Goal: Task Accomplishment & Management: Use online tool/utility

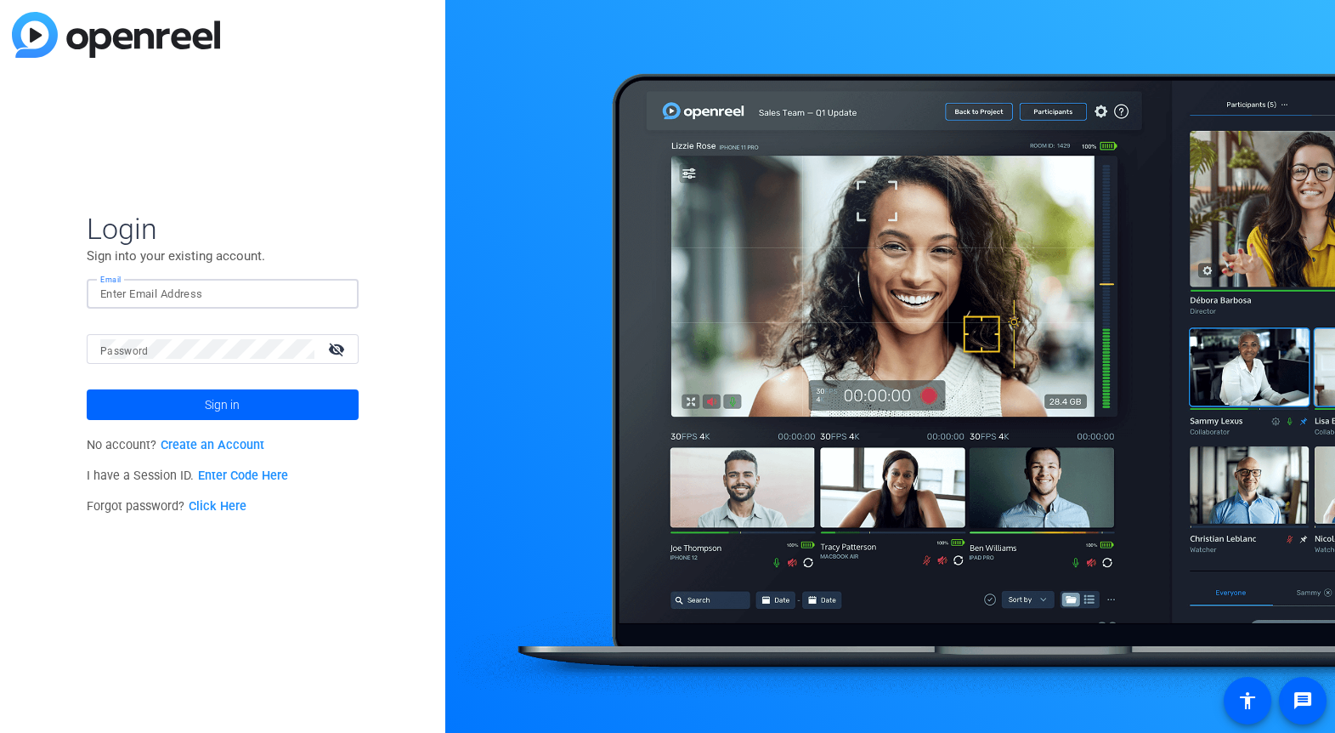
click at [249, 298] on input "Email" at bounding box center [222, 294] width 245 height 20
type input "dlapray@churchofjesuschrist.org"
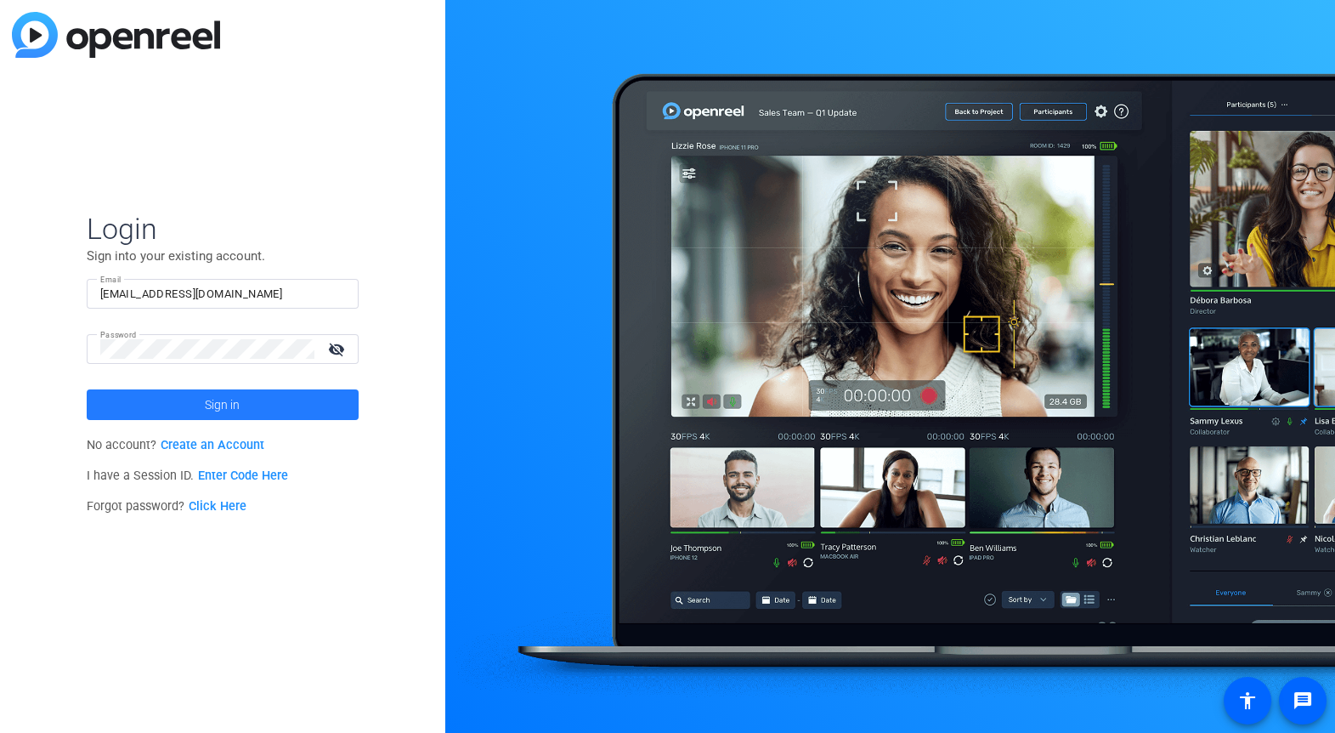
click at [212, 396] on span "Sign in" at bounding box center [222, 404] width 35 height 43
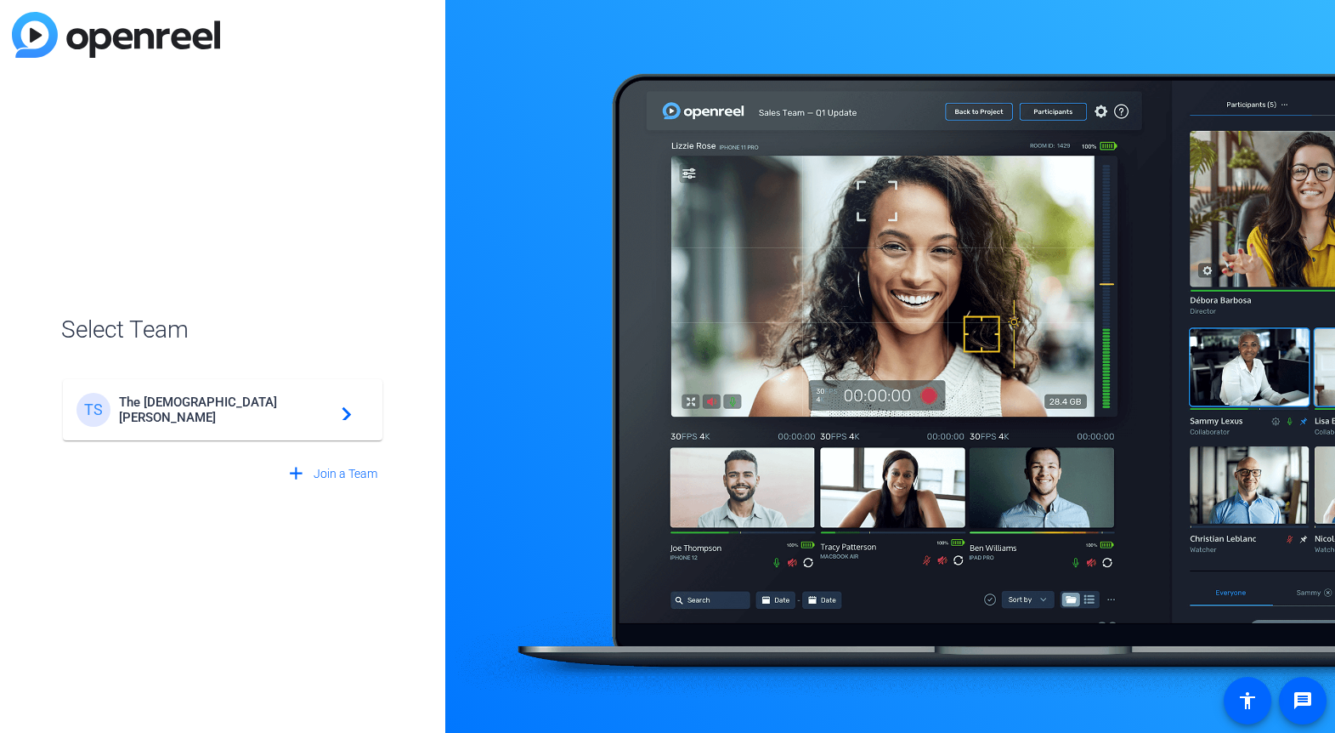
click at [238, 405] on span "The Church of Jesus Christ of Latter-day Saints" at bounding box center [225, 409] width 213 height 31
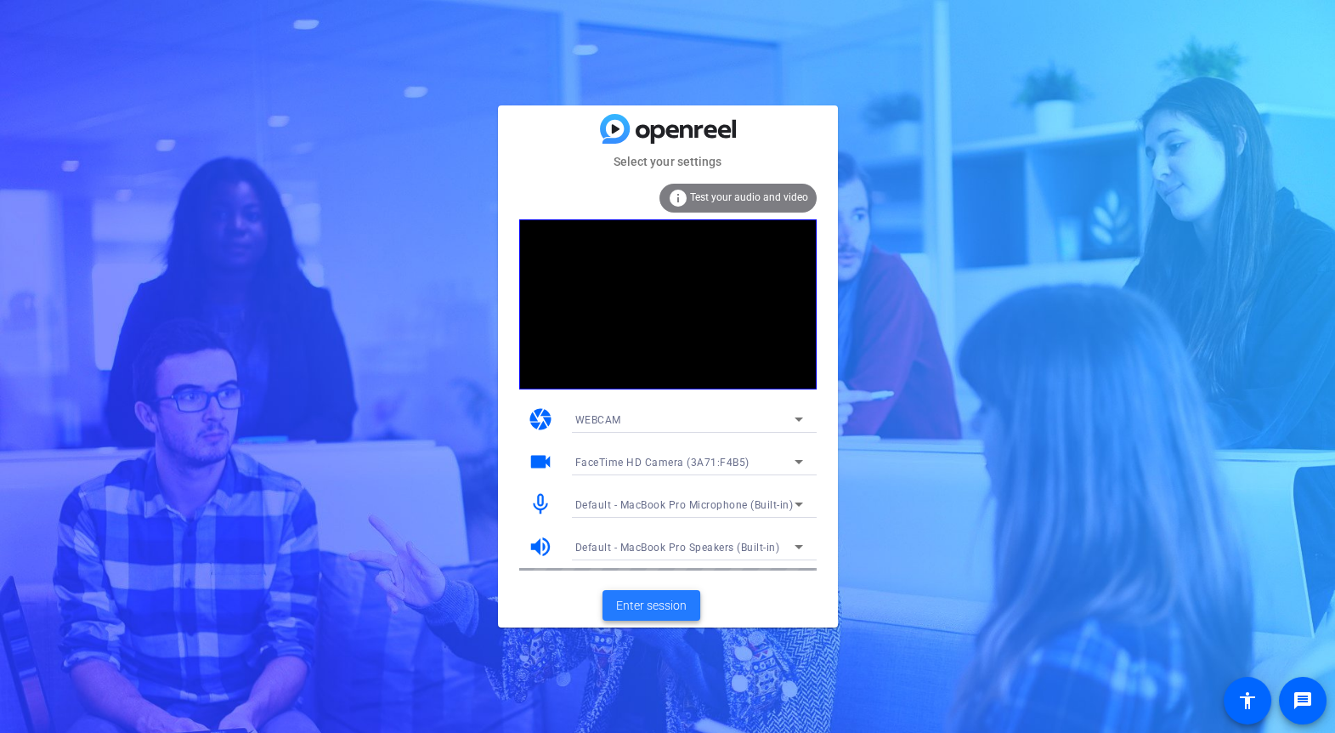
click at [645, 598] on span "Enter session" at bounding box center [651, 606] width 71 height 18
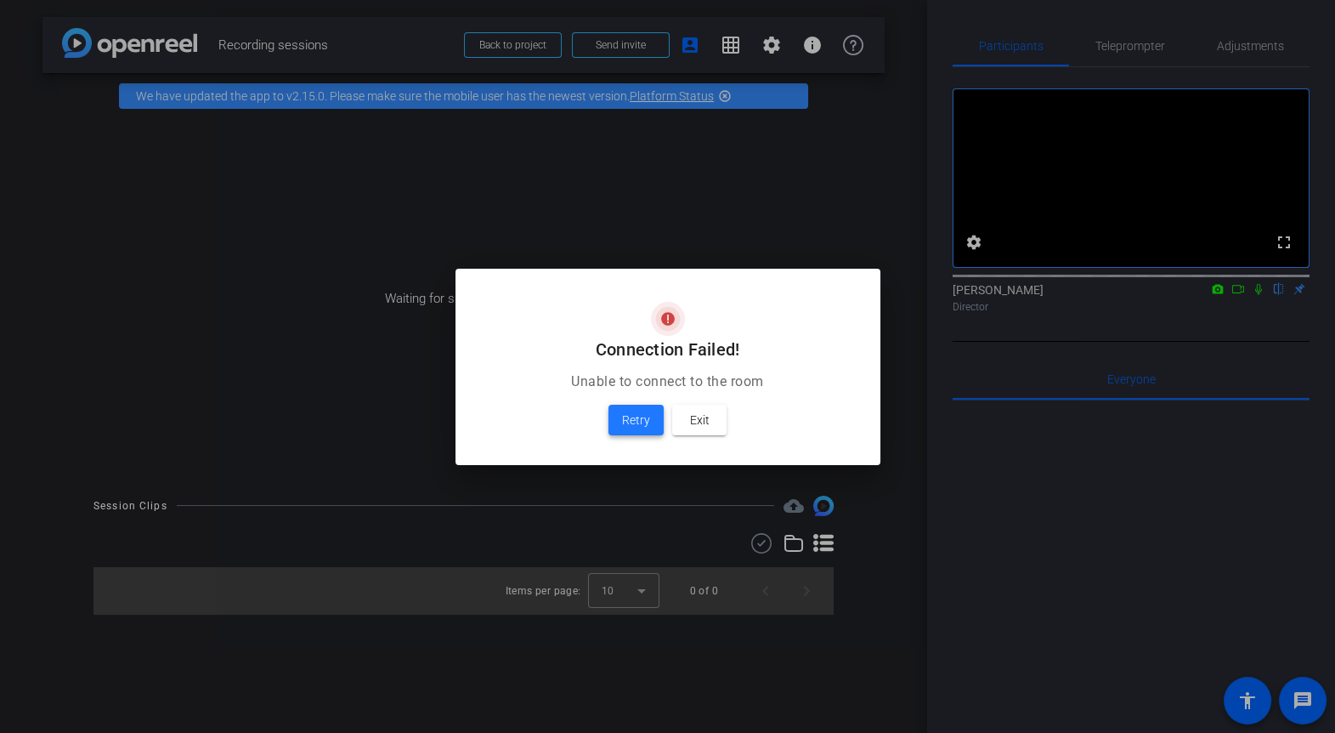
click at [649, 419] on span at bounding box center [636, 420] width 55 height 41
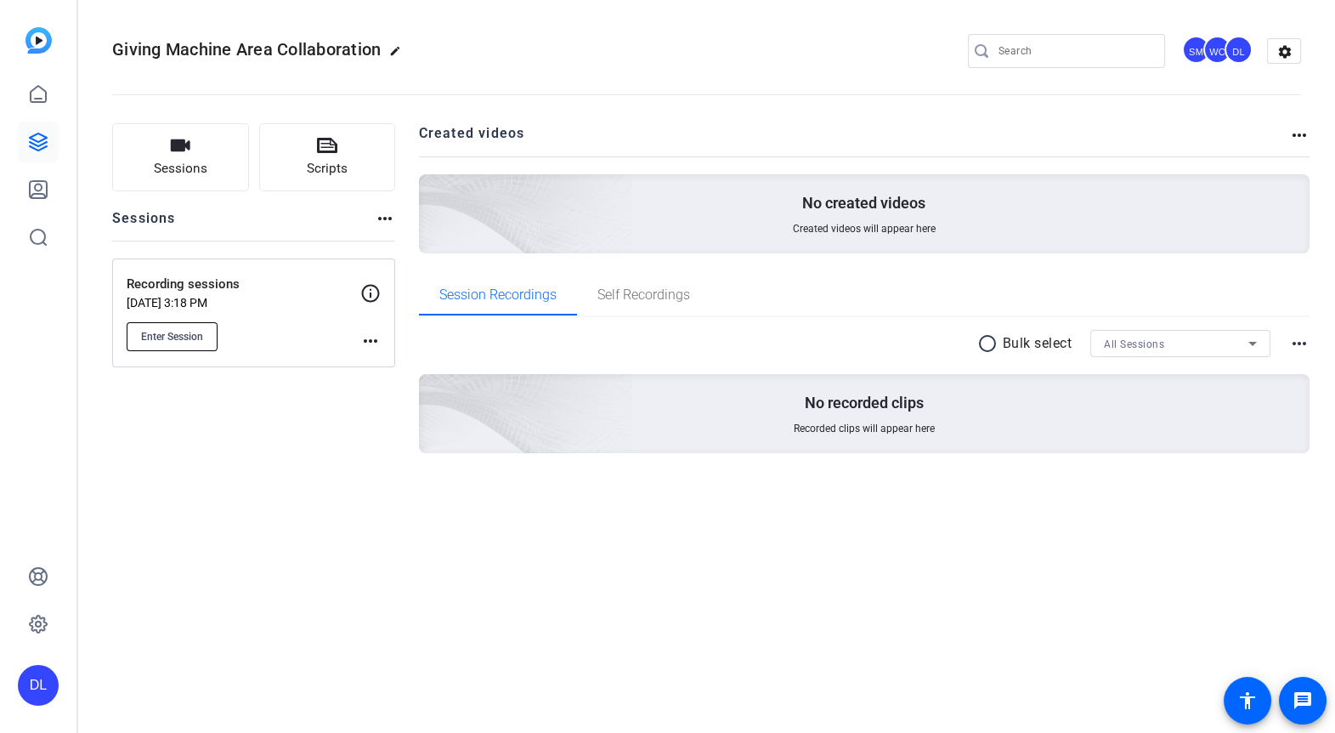
click at [171, 336] on span "Enter Session" at bounding box center [172, 337] width 62 height 14
click at [167, 335] on span "Enter Session" at bounding box center [172, 337] width 62 height 14
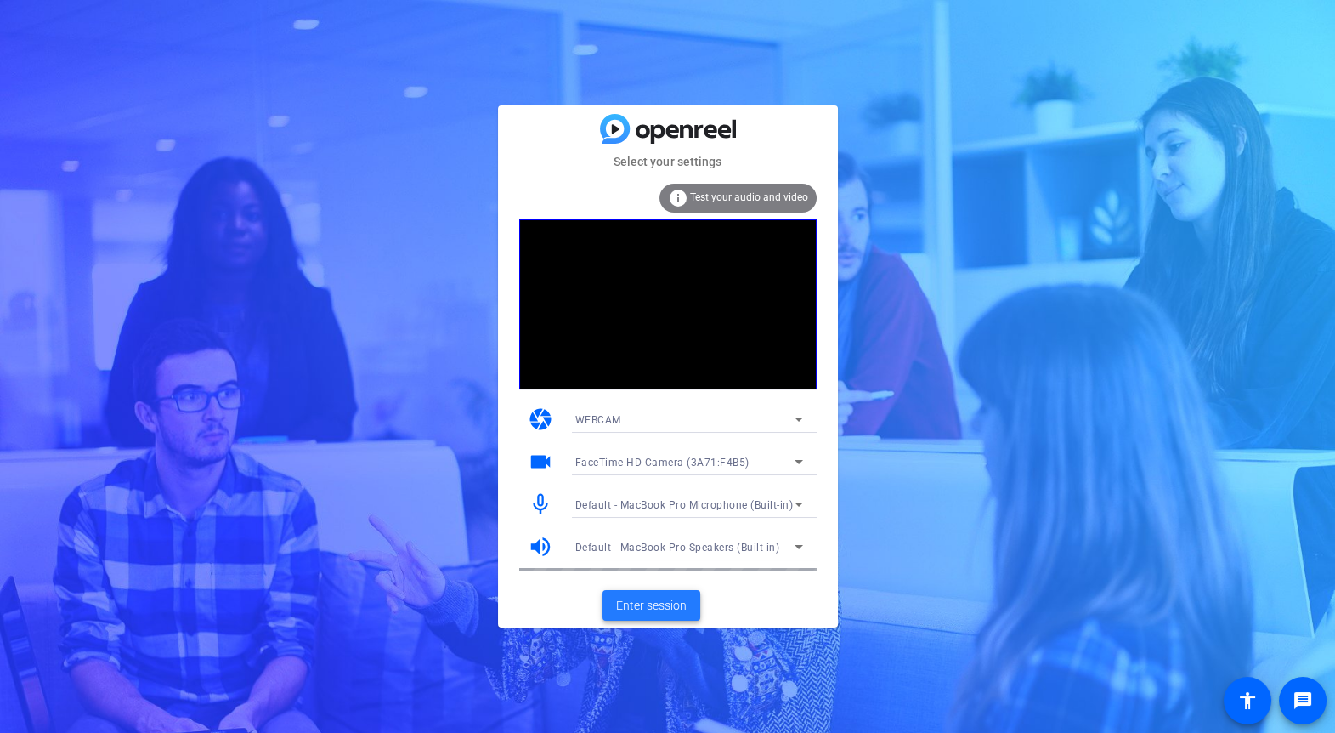
click at [653, 606] on span "Enter session" at bounding box center [651, 606] width 71 height 18
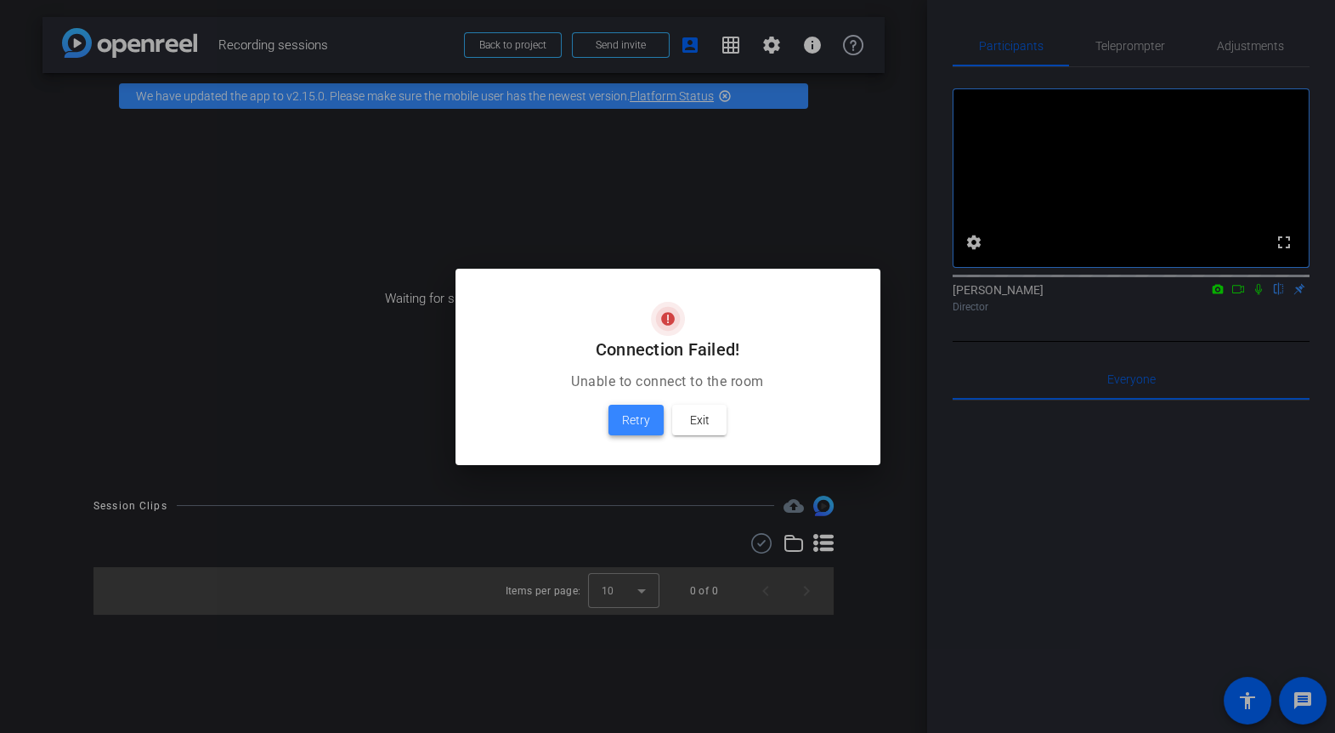
click at [643, 419] on span "Retry" at bounding box center [636, 420] width 28 height 20
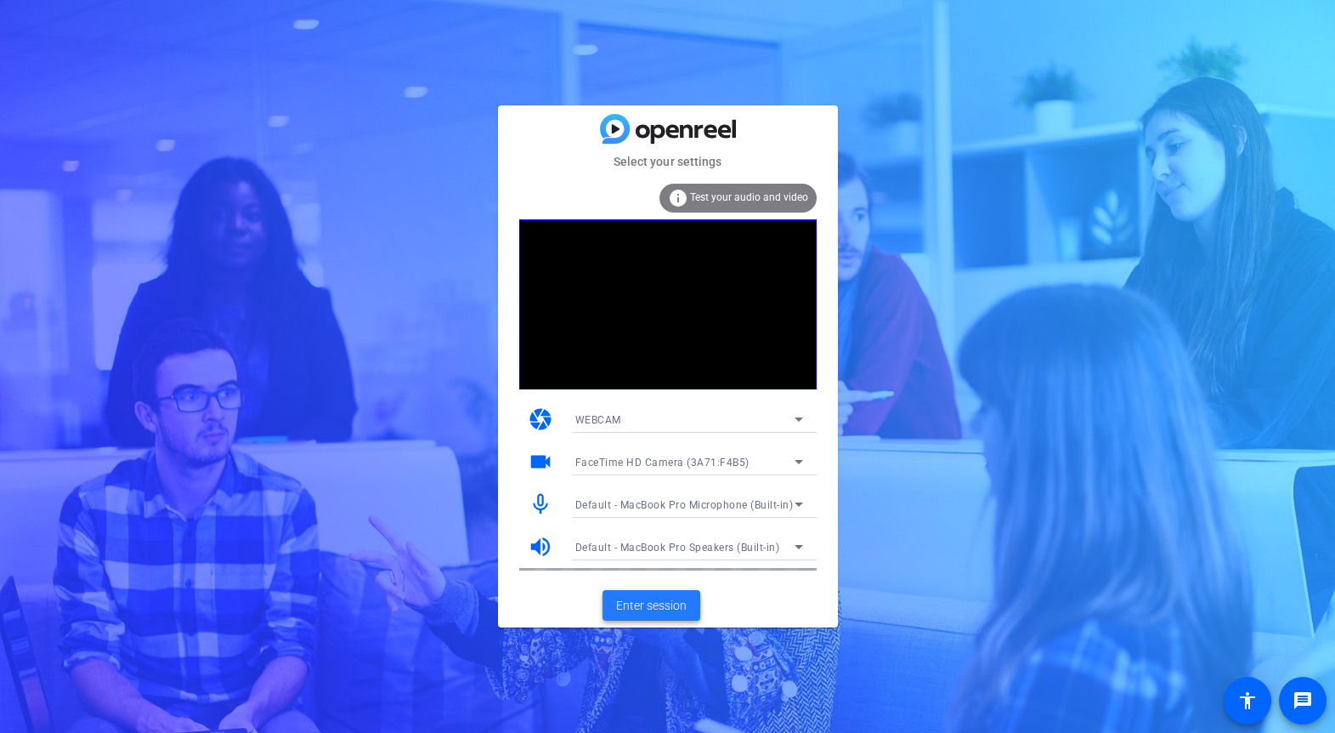
click at [666, 605] on span "Enter session" at bounding box center [651, 606] width 71 height 18
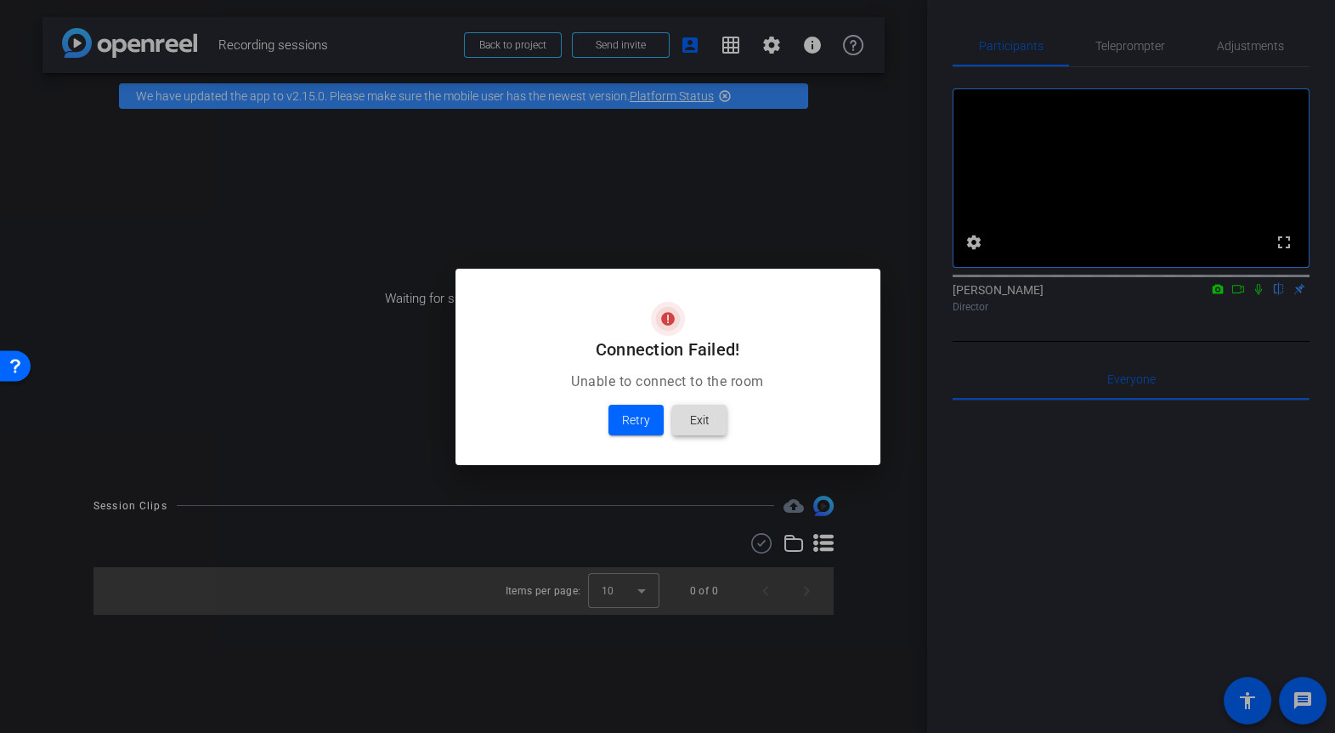
click at [712, 416] on span at bounding box center [699, 420] width 54 height 41
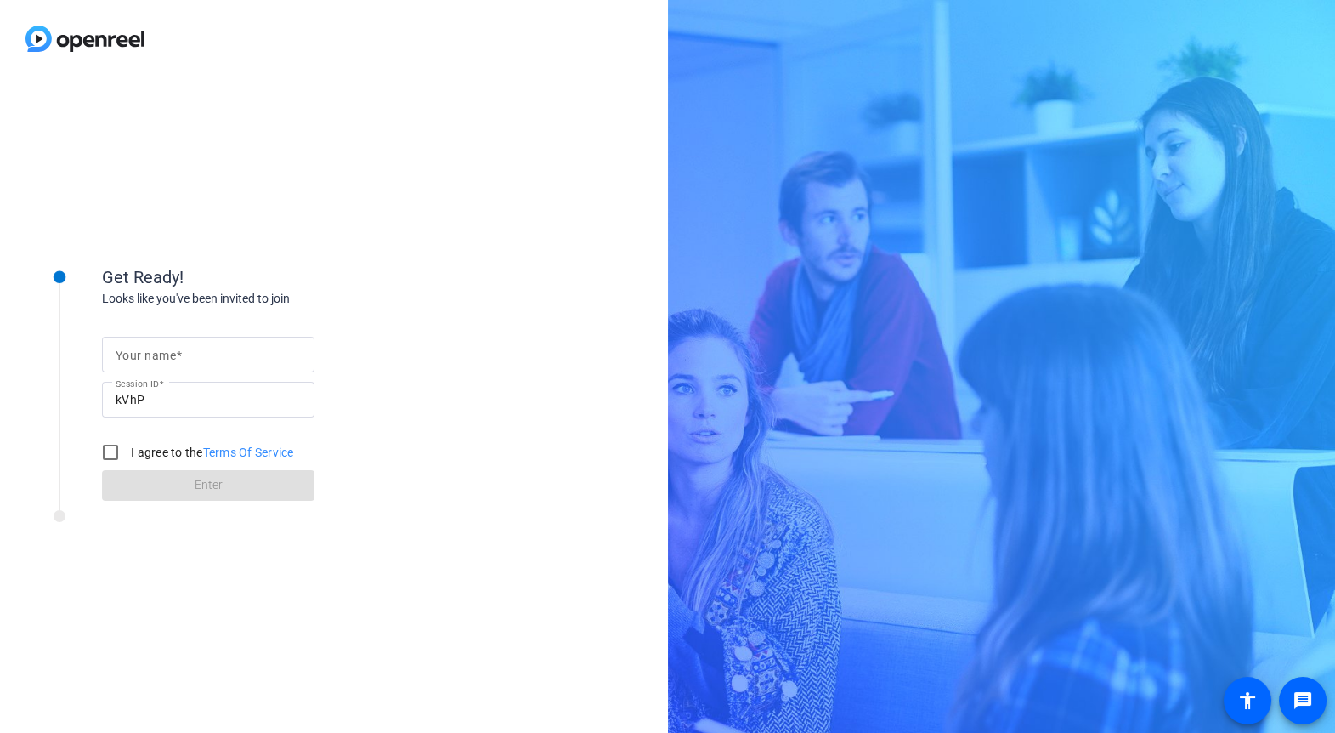
click at [149, 353] on mat-label "Your name" at bounding box center [146, 356] width 60 height 14
click at [149, 353] on input "Your name" at bounding box center [208, 354] width 185 height 20
type input "[PERSON_NAME]"
click at [445, 388] on div "Get Ready! Looks like you've been invited to join Your name [PERSON_NAME] Sessi…" at bounding box center [334, 404] width 668 height 655
click at [109, 453] on input "I agree to the Terms Of Service" at bounding box center [111, 452] width 34 height 34
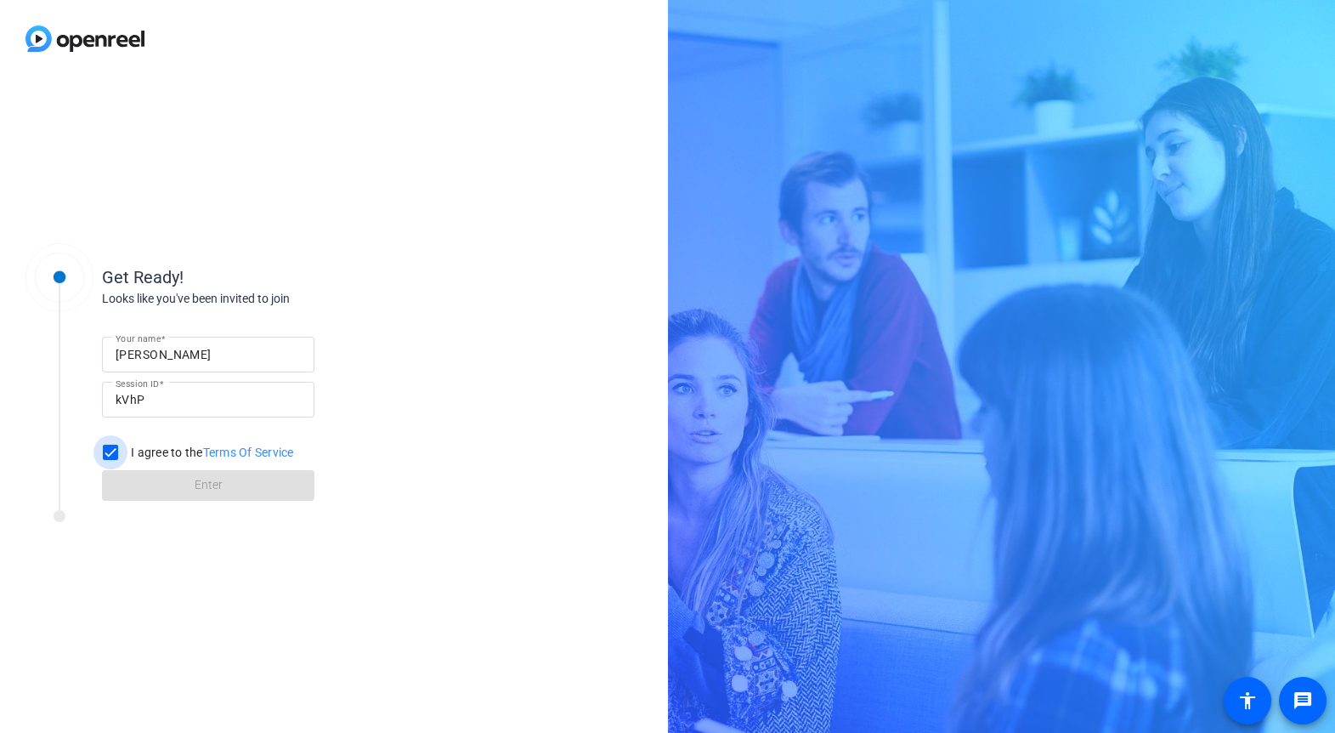
checkbox input "true"
click at [179, 482] on span at bounding box center [208, 485] width 213 height 41
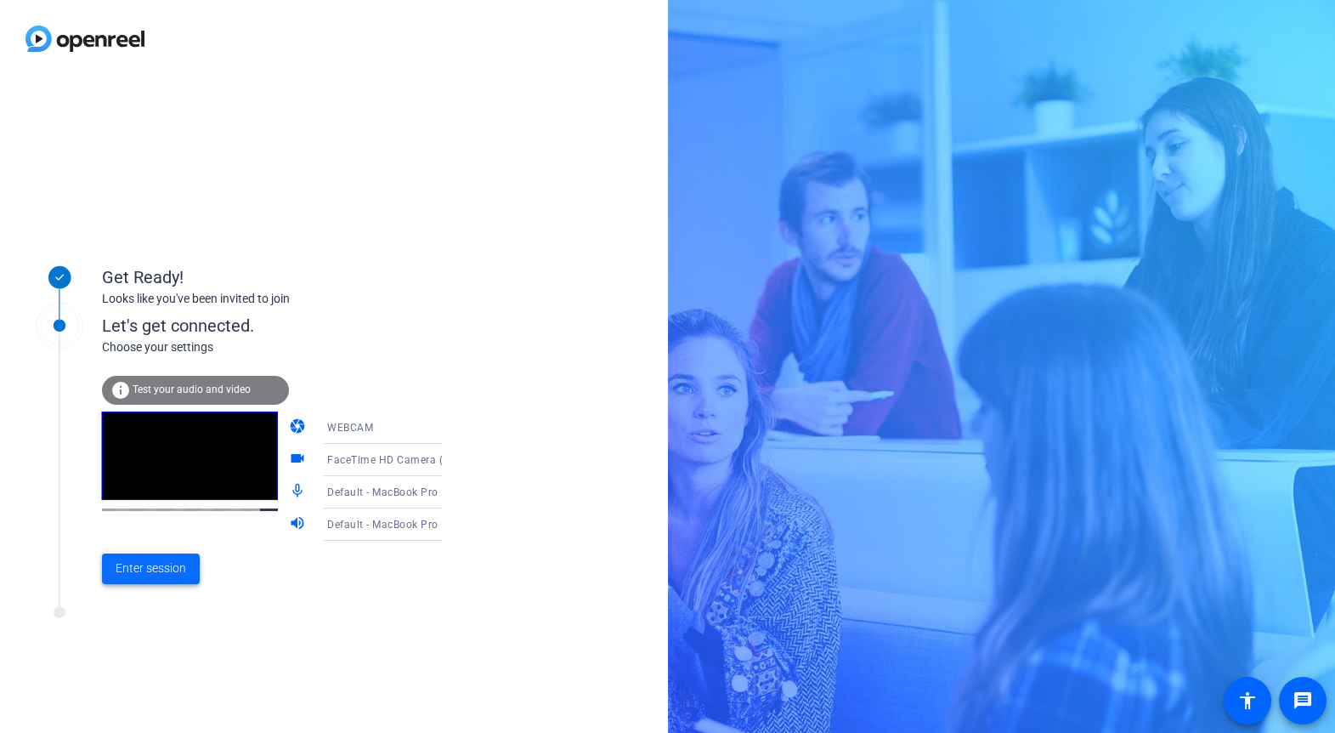
click at [152, 569] on span "Enter session" at bounding box center [151, 568] width 71 height 18
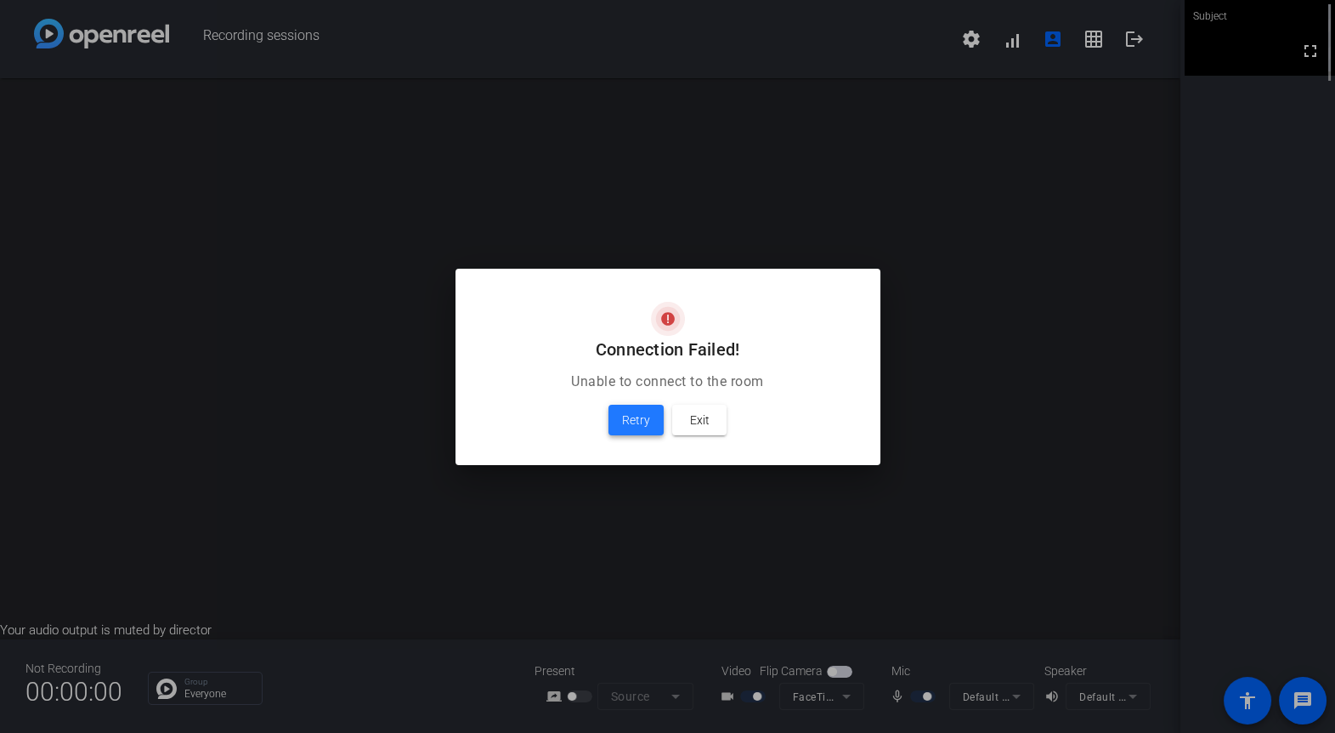
click at [629, 421] on span "Retry" at bounding box center [636, 420] width 28 height 20
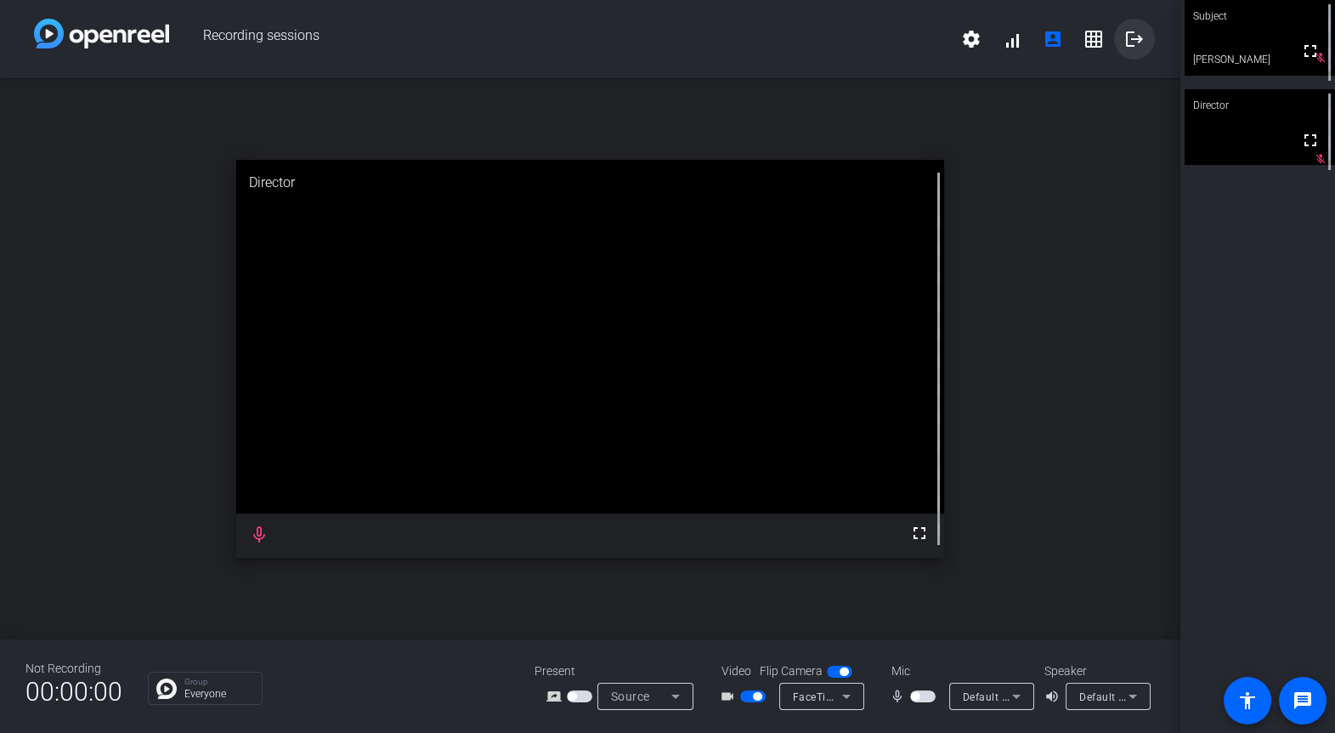
click at [1135, 39] on mat-icon "logout" at bounding box center [1135, 39] width 20 height 20
